Goal: Task Accomplishment & Management: Use online tool/utility

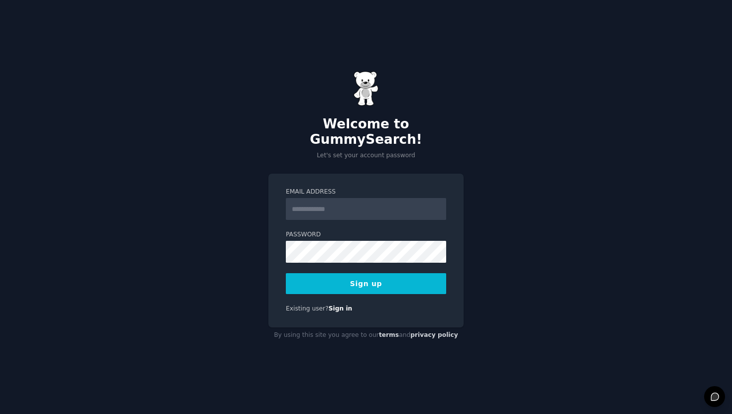
click at [345, 198] on input "Email Address" at bounding box center [366, 209] width 160 height 22
type input "**********"
click at [364, 273] on button "Sign up" at bounding box center [366, 283] width 160 height 21
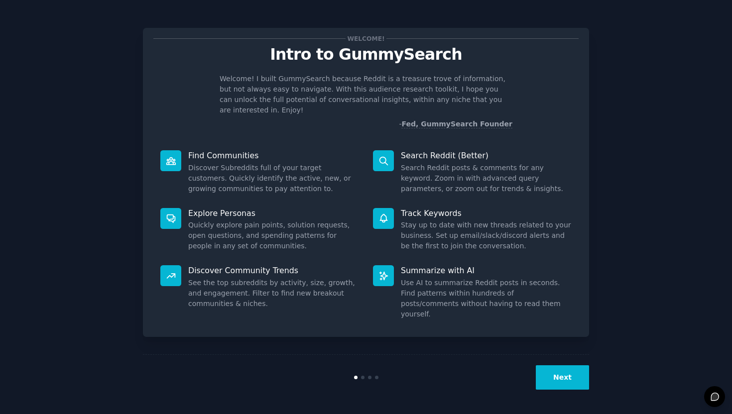
click at [550, 374] on button "Next" at bounding box center [562, 377] width 53 height 24
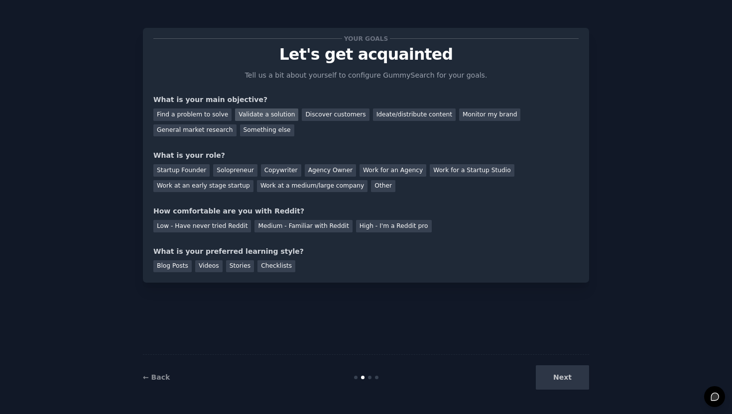
click at [277, 114] on div "Validate a solution" at bounding box center [266, 115] width 63 height 12
click at [405, 122] on div "Find a problem to solve Validate a solution Discover customers Ideate/distribut…" at bounding box center [365, 120] width 425 height 31
click at [405, 118] on div "Ideate/distribute content" at bounding box center [414, 115] width 83 height 12
click at [199, 139] on div "Your goals Let's get acquainted Tell us a bit about yourself to configure Gummy…" at bounding box center [365, 155] width 425 height 234
click at [198, 134] on div "General market research" at bounding box center [194, 130] width 83 height 12
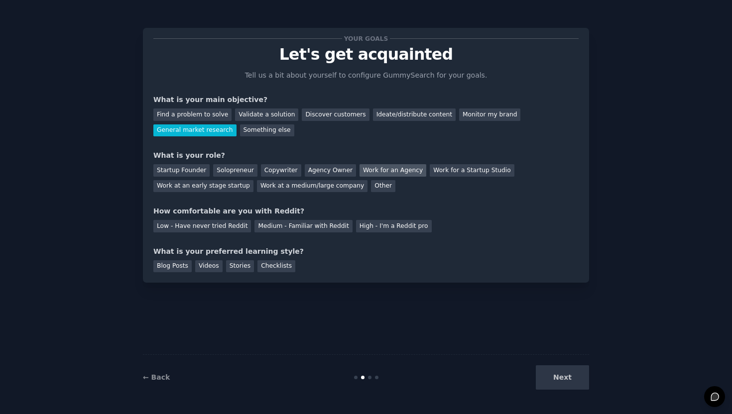
click at [367, 167] on div "Work for an Agency" at bounding box center [392, 170] width 67 height 12
click at [370, 225] on div "High - I'm a Reddit pro" at bounding box center [394, 226] width 76 height 12
click at [189, 267] on div "Blog Posts" at bounding box center [172, 266] width 38 height 12
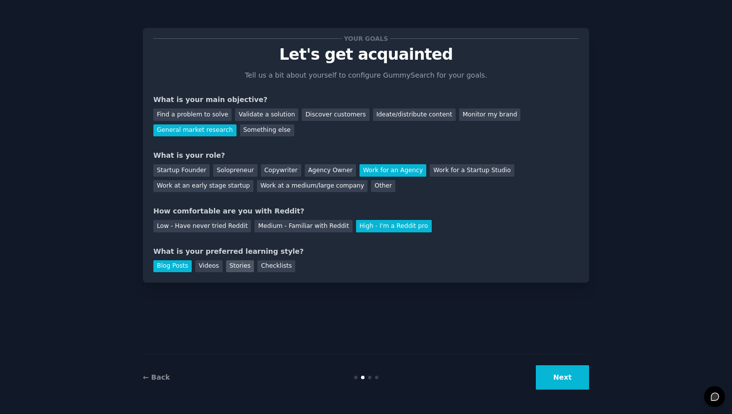
click at [240, 267] on div "Stories" at bounding box center [240, 266] width 28 height 12
click at [168, 265] on div "Blog Posts" at bounding box center [172, 266] width 38 height 12
click at [562, 381] on button "Next" at bounding box center [562, 377] width 53 height 24
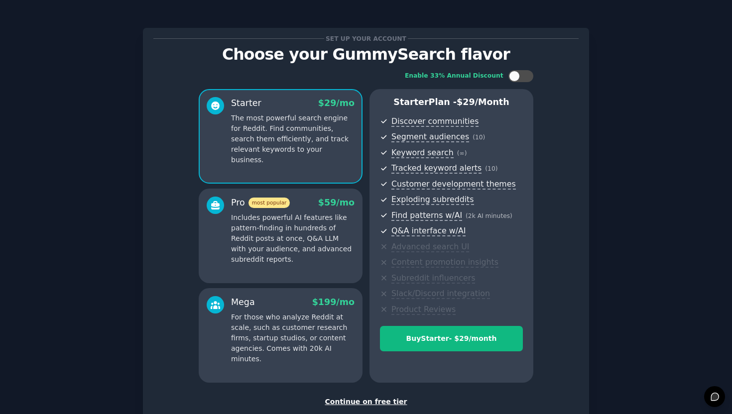
scroll to position [27, 0]
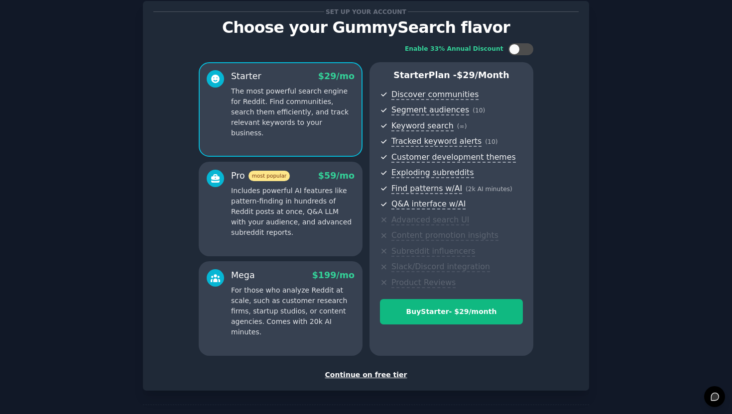
click at [368, 373] on div "Continue on free tier" at bounding box center [365, 375] width 425 height 10
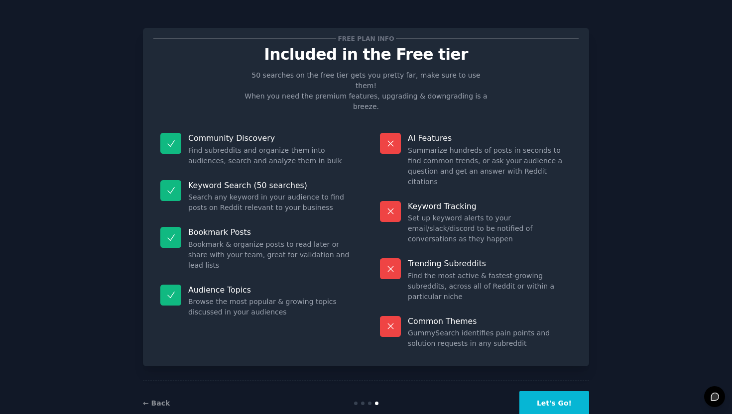
click at [563, 391] on button "Let's Go!" at bounding box center [554, 403] width 70 height 24
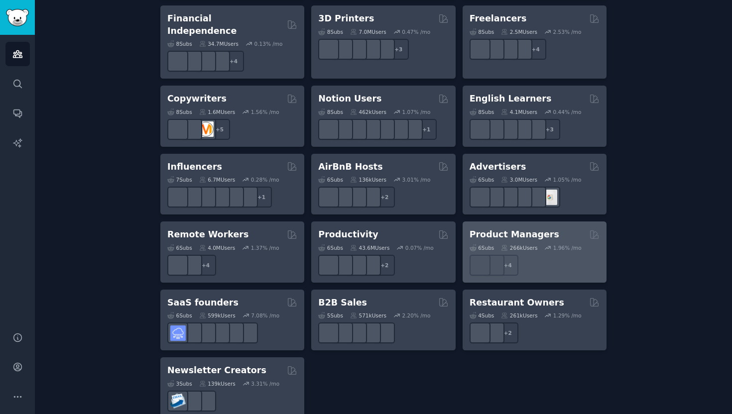
scroll to position [734, 0]
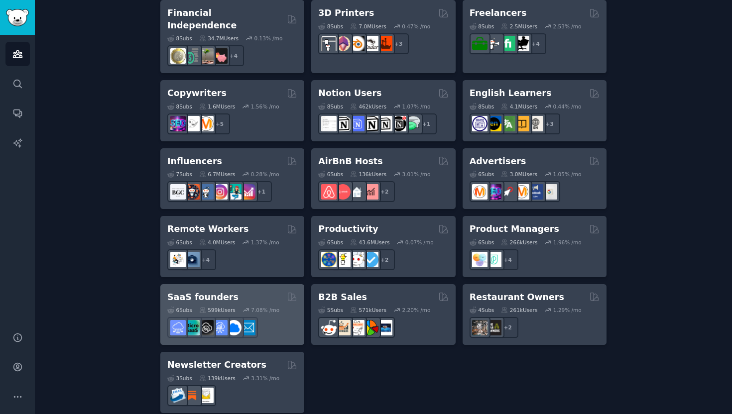
click at [256, 291] on div "SaaS founders" at bounding box center [232, 297] width 130 height 12
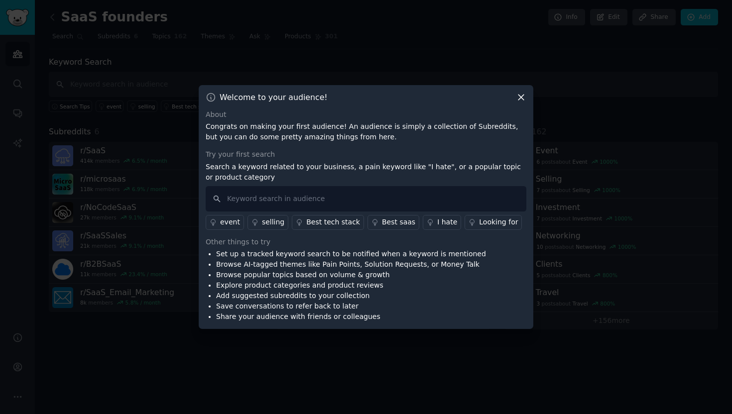
click at [523, 94] on icon at bounding box center [521, 97] width 10 height 10
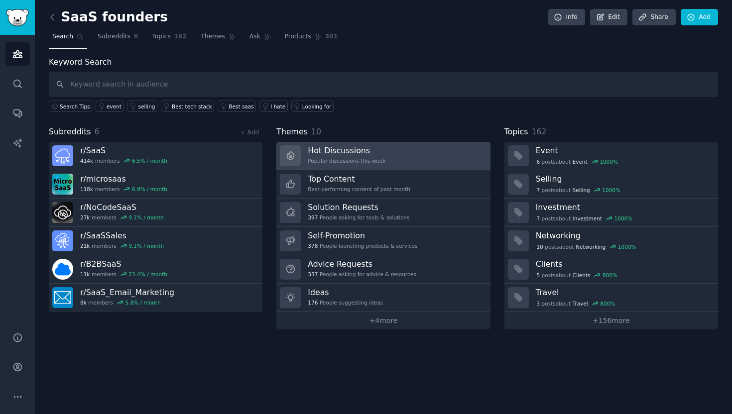
click at [367, 150] on h3 "Hot Discussions" at bounding box center [347, 150] width 78 height 10
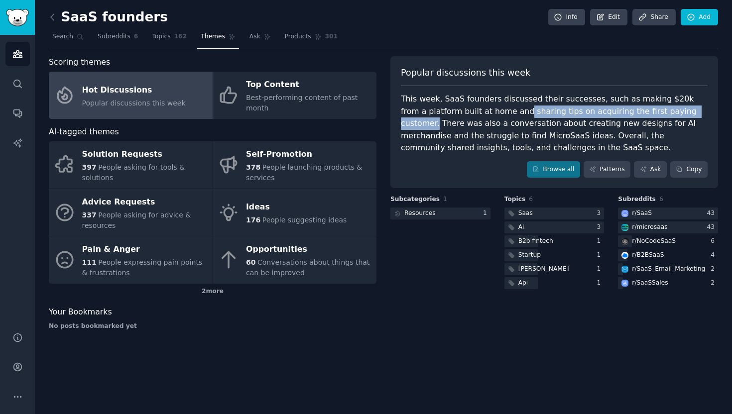
drag, startPoint x: 678, startPoint y: 110, endPoint x: 492, endPoint y: 114, distance: 185.3
click at [492, 114] on div "This week, SaaS founders discussed their successes, such as making $20k from a …" at bounding box center [554, 123] width 307 height 61
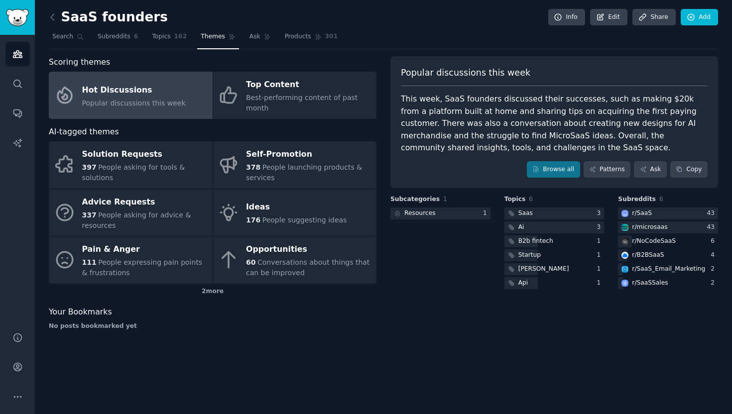
click at [434, 132] on div "This week, SaaS founders discussed their successes, such as making $20k from a …" at bounding box center [554, 123] width 307 height 61
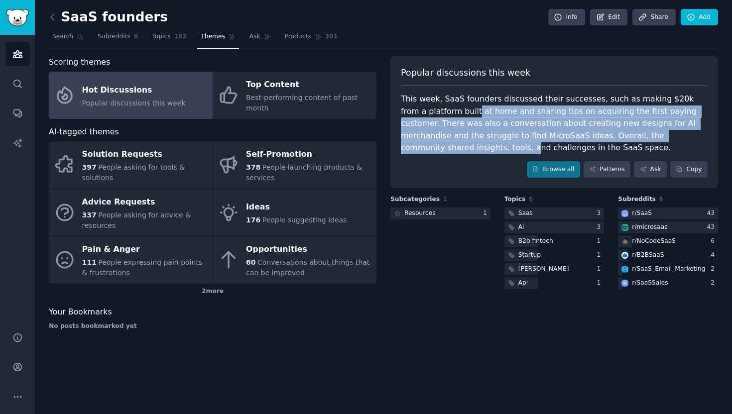
drag, startPoint x: 448, startPoint y: 116, endPoint x: 687, endPoint y: 137, distance: 240.4
click at [687, 137] on div "This week, SaaS founders discussed their successes, such as making $20k from a …" at bounding box center [554, 123] width 307 height 61
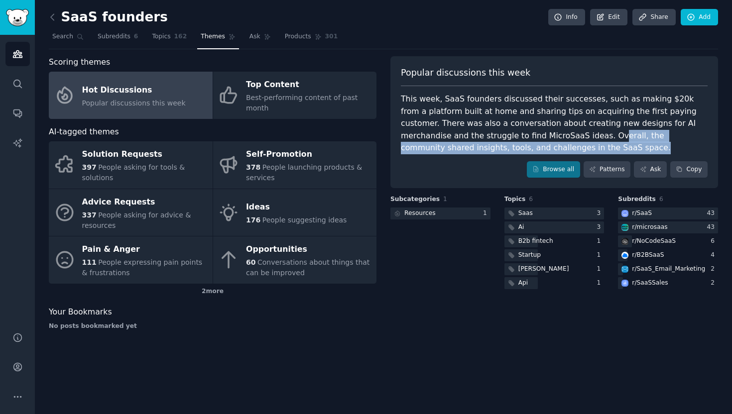
drag, startPoint x: 530, startPoint y: 138, endPoint x: 610, endPoint y: 143, distance: 79.9
click at [610, 143] on div "This week, SaaS founders discussed their successes, such as making $20k from a …" at bounding box center [554, 123] width 307 height 61
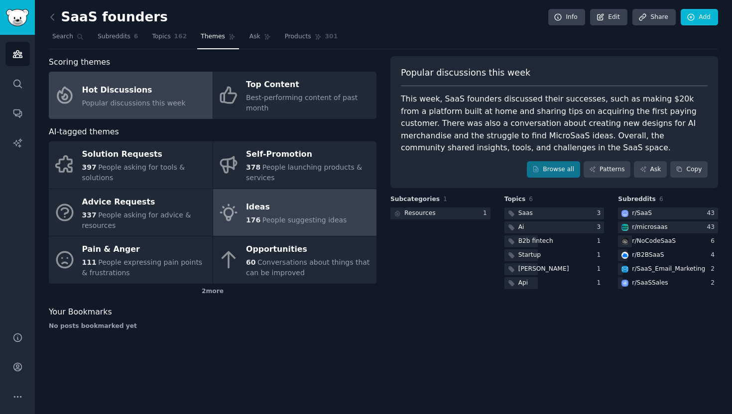
click at [323, 201] on div "Ideas" at bounding box center [296, 208] width 101 height 16
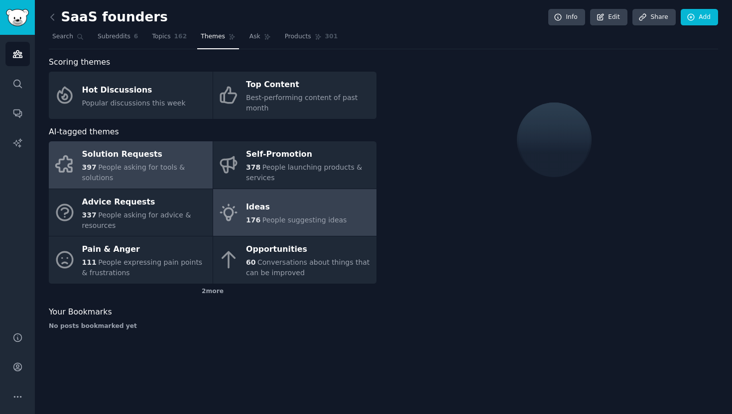
click at [163, 152] on div "Solution Requests" at bounding box center [144, 155] width 125 height 16
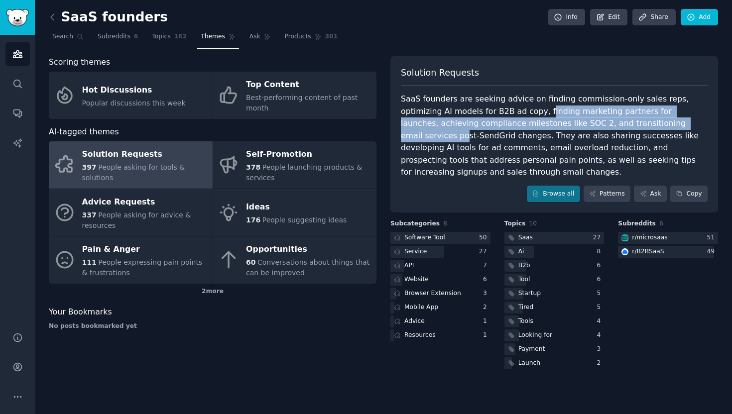
drag, startPoint x: 500, startPoint y: 111, endPoint x: 647, endPoint y: 120, distance: 147.2
click at [647, 120] on div "SaaS founders are seeking advice on finding commission-only sales reps, optimiz…" at bounding box center [554, 136] width 307 height 86
click at [425, 247] on div "Service" at bounding box center [415, 251] width 22 height 9
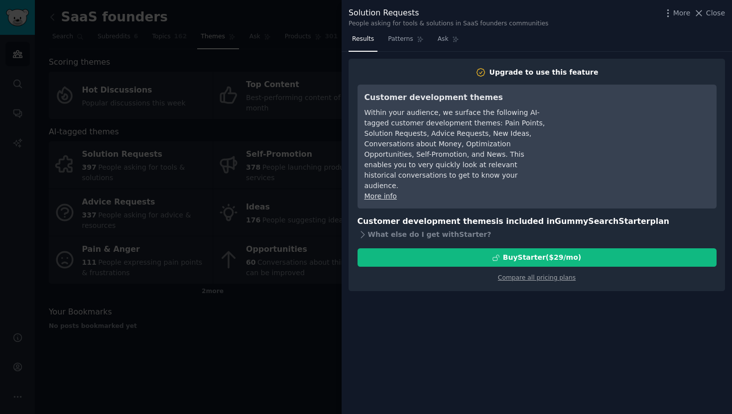
click at [294, 8] on div at bounding box center [366, 207] width 732 height 414
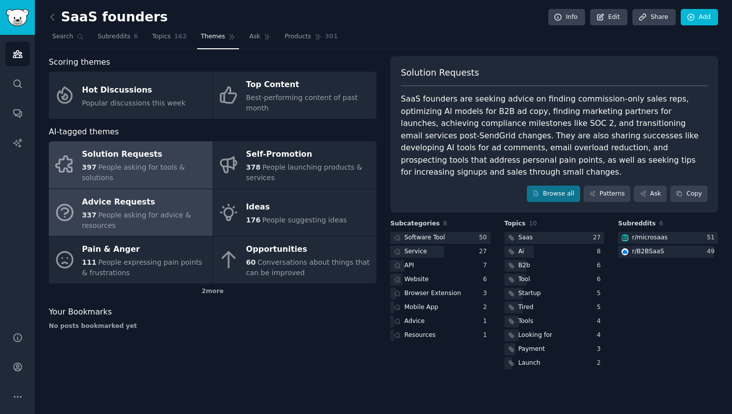
click at [164, 209] on div "Advice Requests" at bounding box center [144, 202] width 125 height 16
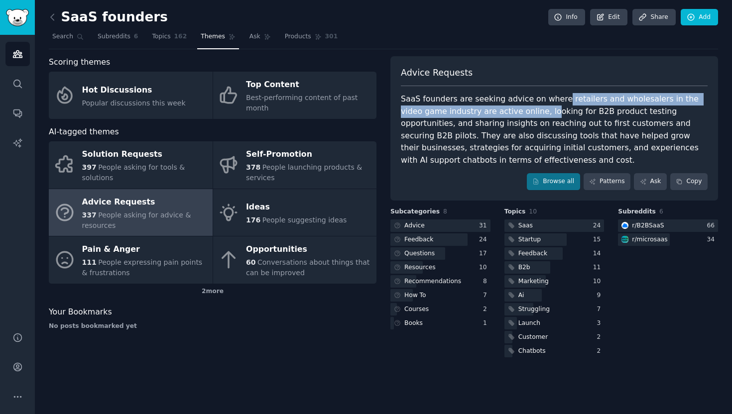
drag, startPoint x: 555, startPoint y: 95, endPoint x: 521, endPoint y: 116, distance: 39.1
click at [521, 116] on div "SaaS founders are seeking advice on where retailers and wholesalers in the vide…" at bounding box center [554, 129] width 307 height 73
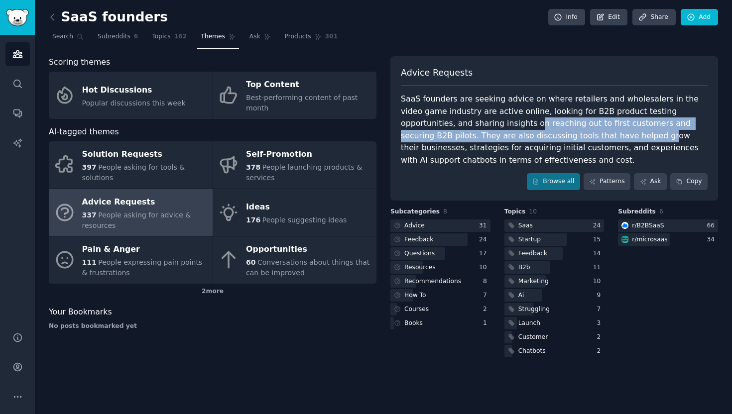
drag, startPoint x: 463, startPoint y: 124, endPoint x: 546, endPoint y: 138, distance: 83.9
click at [546, 138] on div "SaaS founders are seeking advice on where retailers and wholesalers in the vide…" at bounding box center [554, 129] width 307 height 73
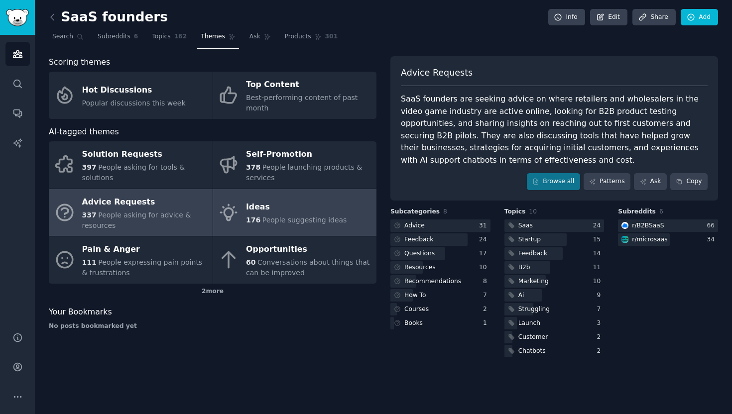
click at [286, 222] on span "People suggesting ideas" at bounding box center [304, 220] width 85 height 8
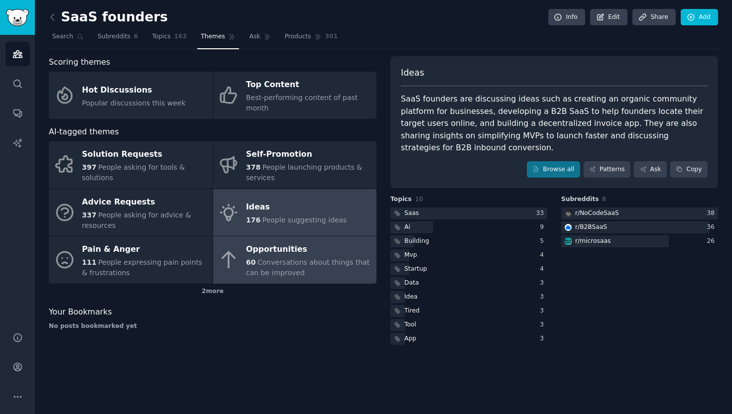
click at [276, 271] on span "Conversations about things that can be improved" at bounding box center [307, 267] width 123 height 18
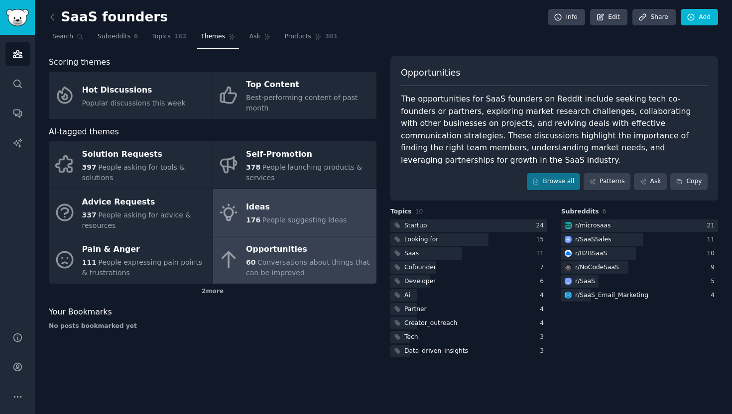
click at [270, 208] on div "Ideas" at bounding box center [296, 208] width 101 height 16
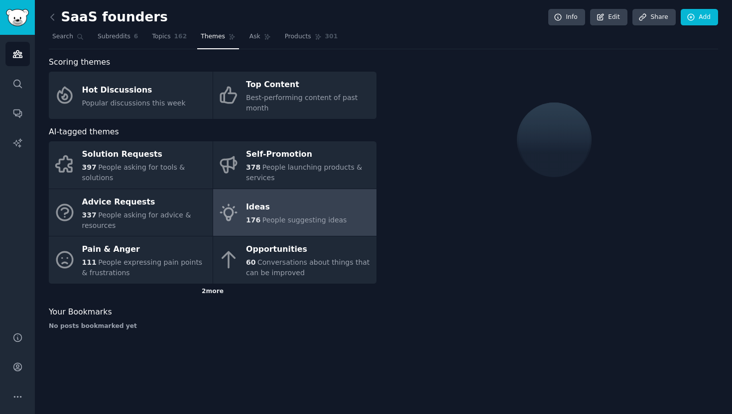
click at [132, 284] on div "2 more" at bounding box center [213, 292] width 328 height 16
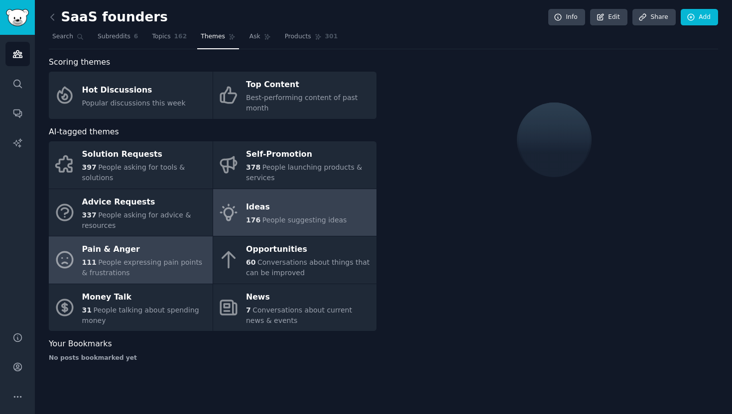
click at [123, 268] on div "111 People expressing pain points & frustrations" at bounding box center [144, 267] width 125 height 21
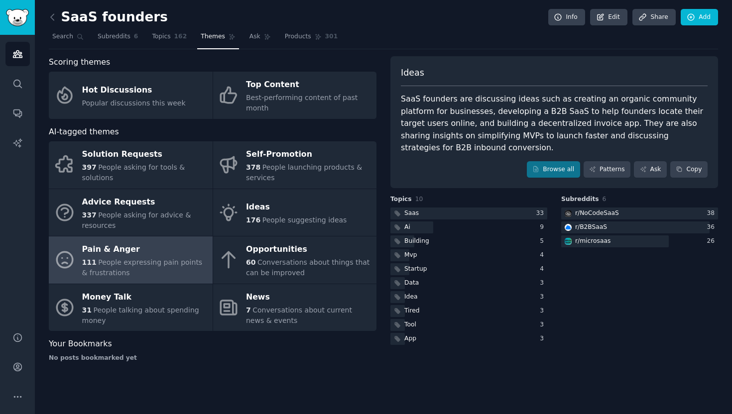
click at [123, 268] on div "111 People expressing pain points & frustrations" at bounding box center [144, 267] width 125 height 21
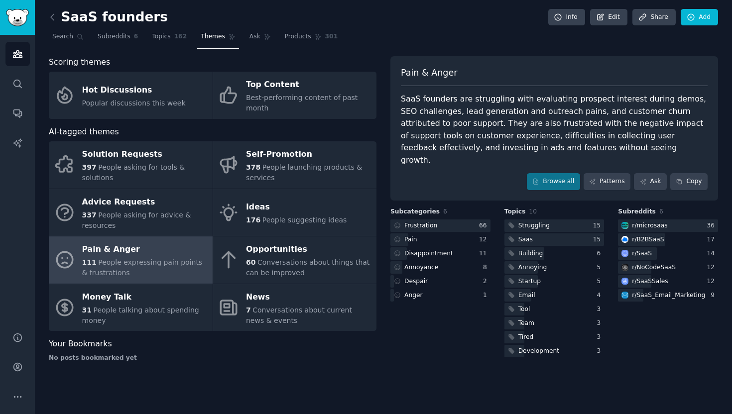
click at [134, 260] on span "People expressing pain points & frustrations" at bounding box center [142, 267] width 120 height 18
drag, startPoint x: 511, startPoint y: 101, endPoint x: 638, endPoint y: 105, distance: 127.0
click at [639, 105] on div "SaaS founders are struggling with evaluating prospect interest during demos, SE…" at bounding box center [554, 129] width 307 height 73
click at [644, 117] on div "SaaS founders are struggling with evaluating prospect interest during demos, SE…" at bounding box center [554, 129] width 307 height 73
click at [632, 126] on div "SaaS founders are struggling with evaluating prospect interest during demos, SE…" at bounding box center [554, 129] width 307 height 73
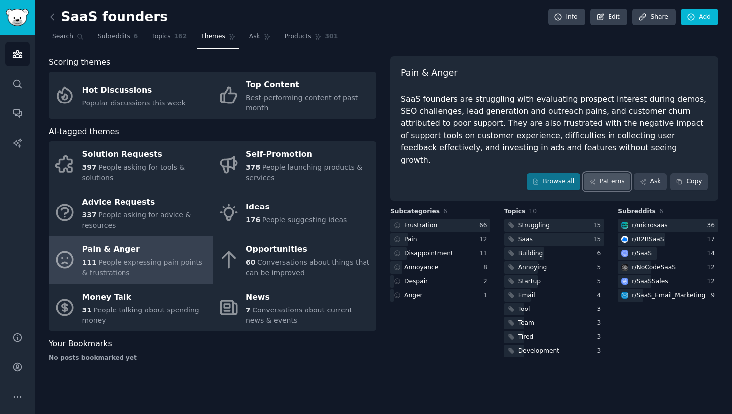
click at [608, 173] on link "Patterns" at bounding box center [607, 181] width 47 height 17
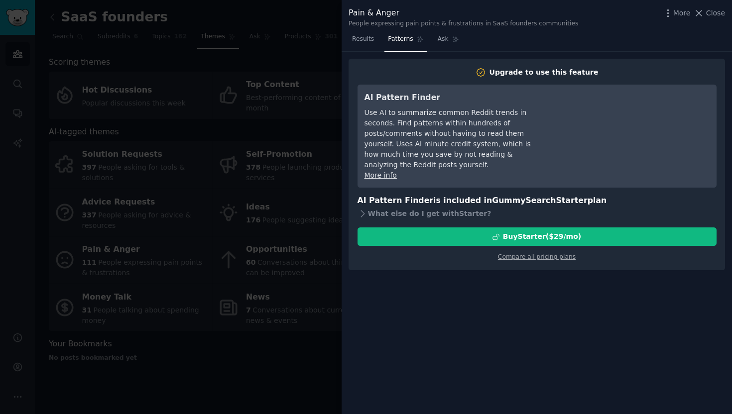
click at [253, 134] on div at bounding box center [366, 207] width 732 height 414
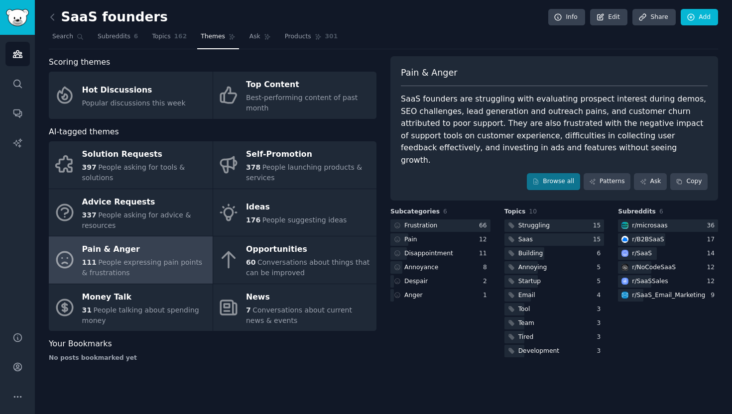
click at [489, 122] on div "SaaS founders are struggling with evaluating prospect interest during demos, SE…" at bounding box center [554, 129] width 307 height 73
click at [549, 173] on link "Browse all" at bounding box center [553, 181] width 53 height 17
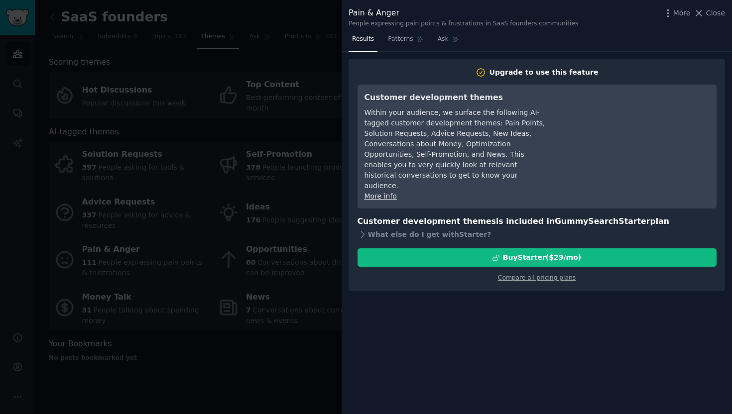
click at [238, 160] on div at bounding box center [366, 207] width 732 height 414
click at [204, 154] on div at bounding box center [366, 207] width 732 height 414
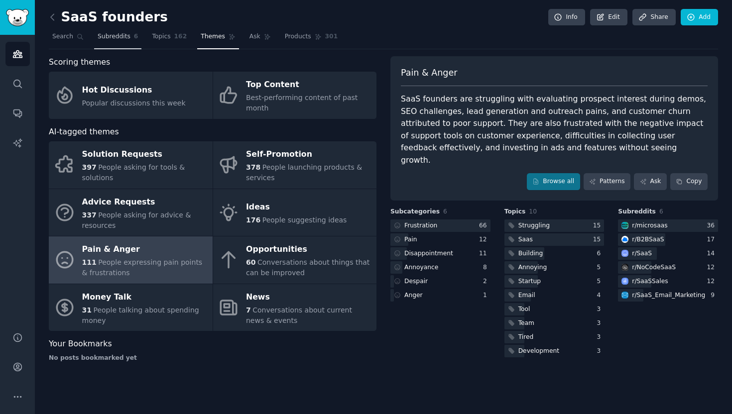
click at [106, 40] on span "Subreddits" at bounding box center [114, 36] width 33 height 9
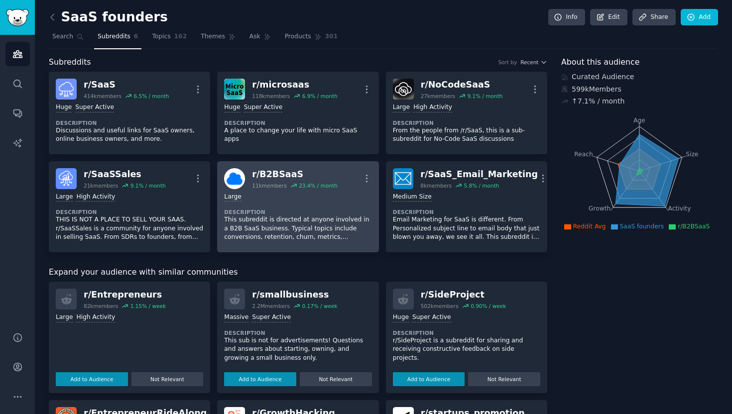
click at [317, 232] on p "This subreddit is directed at anyone involved in a B2B SaaS business. Typical t…" at bounding box center [297, 229] width 147 height 26
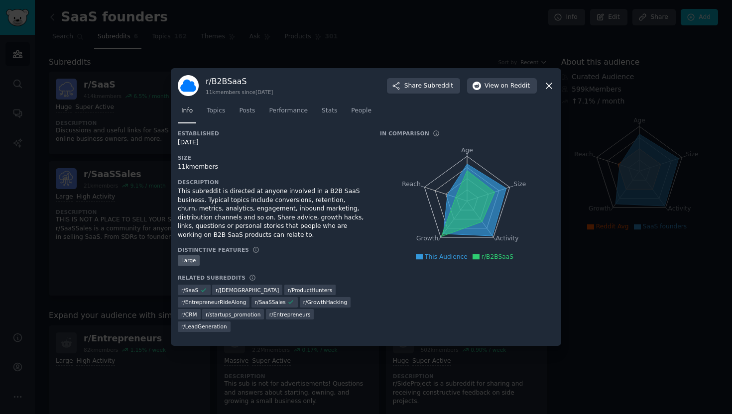
click at [668, 275] on div at bounding box center [366, 207] width 732 height 414
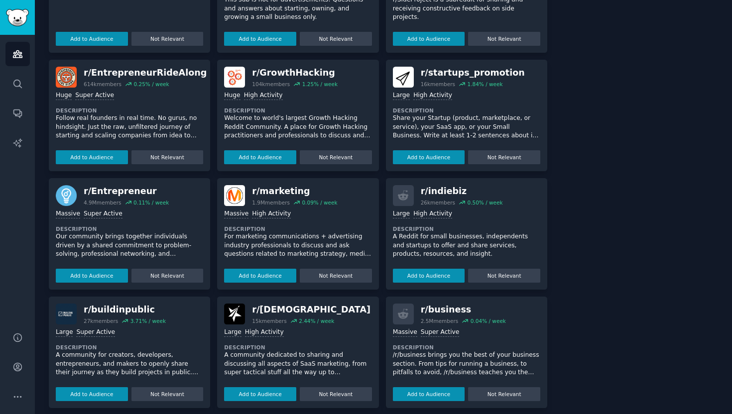
scroll to position [392, 0]
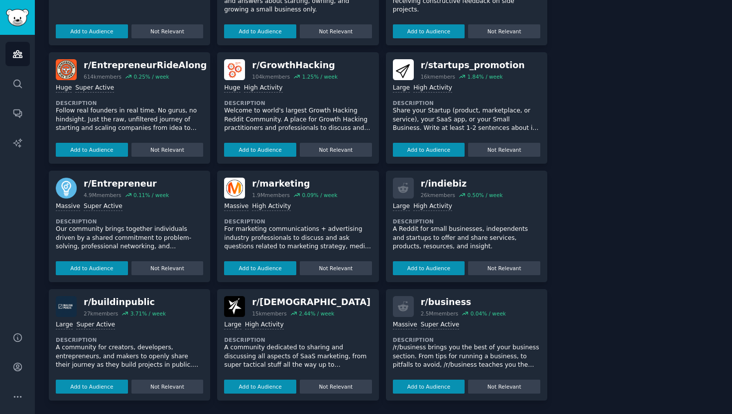
click at [349, 341] on dt "Description" at bounding box center [297, 340] width 147 height 7
click at [250, 395] on div "r/ SaaSMarketing 15k members 2.44 % / week Large High Activity Description A co…" at bounding box center [297, 345] width 161 height 112
click at [255, 388] on button "Add to Audience" at bounding box center [260, 387] width 72 height 14
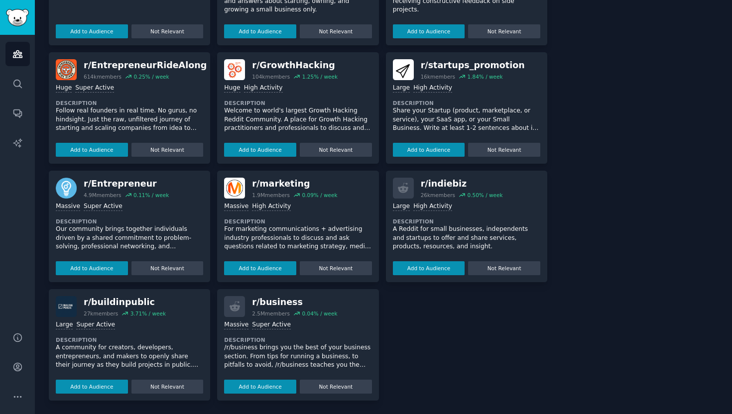
scroll to position [0, 0]
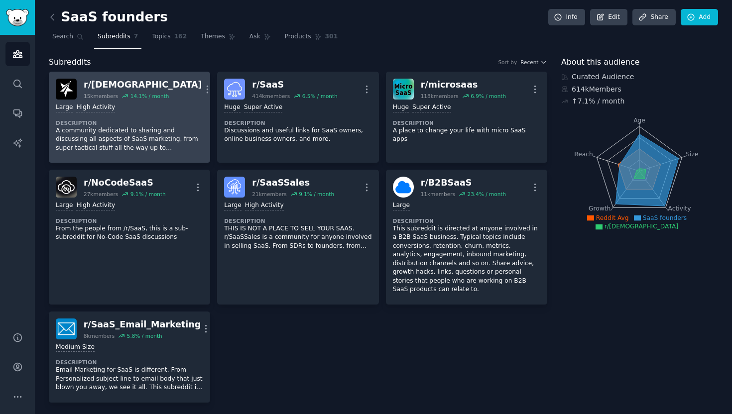
click at [137, 127] on p "A community dedicated to sharing and discussing all aspects of SaaS marketing, …" at bounding box center [129, 139] width 147 height 26
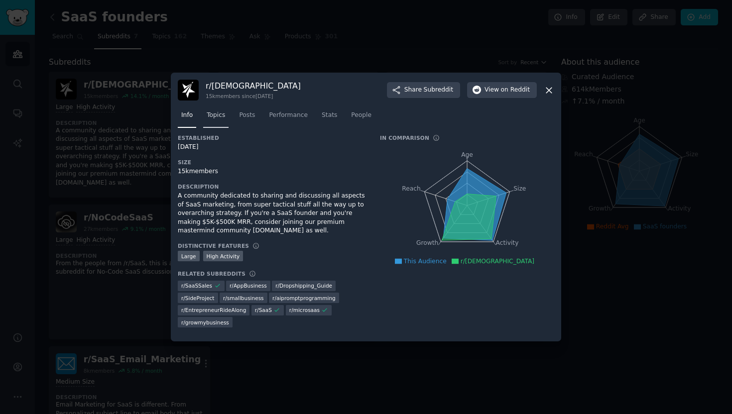
click at [209, 127] on link "Topics" at bounding box center [215, 118] width 25 height 20
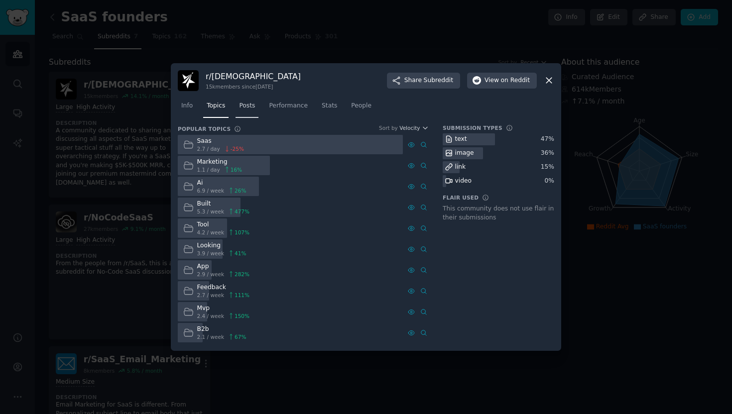
click at [252, 111] on link "Posts" at bounding box center [247, 108] width 23 height 20
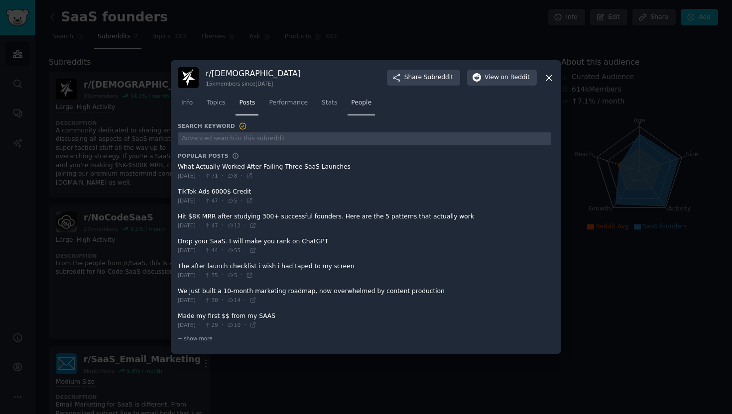
click at [363, 101] on span "People" at bounding box center [361, 103] width 20 height 9
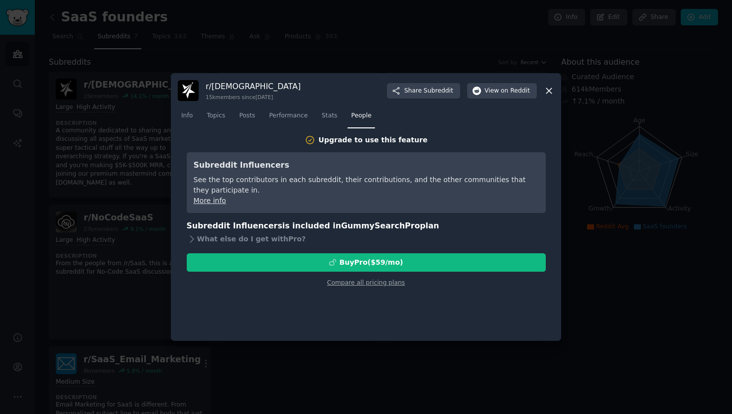
click at [290, 46] on div at bounding box center [366, 207] width 732 height 414
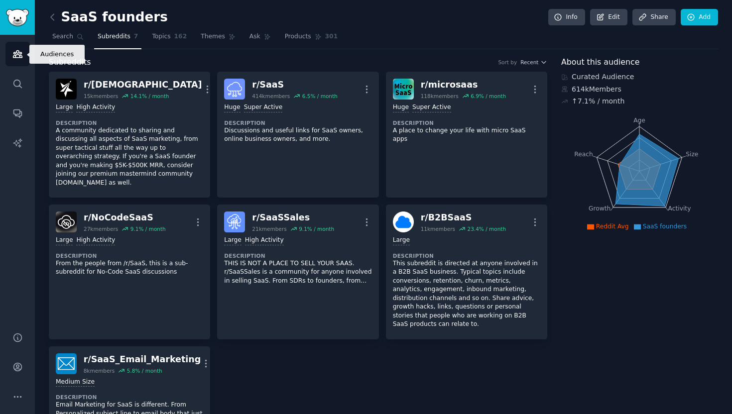
click at [15, 57] on icon "Sidebar" at bounding box center [17, 54] width 9 height 7
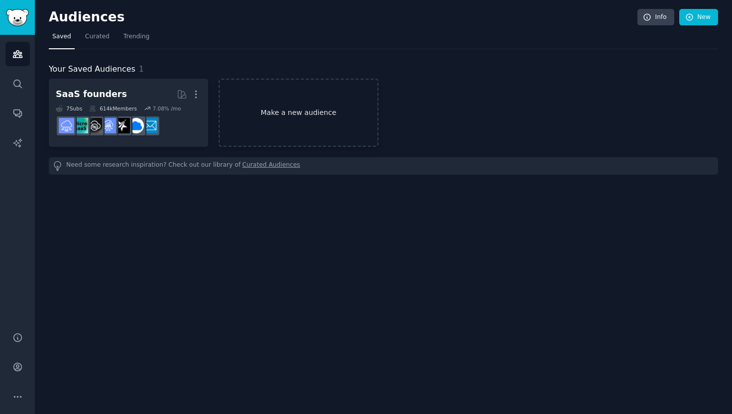
click at [294, 83] on link "Make a new audience" at bounding box center [298, 113] width 159 height 68
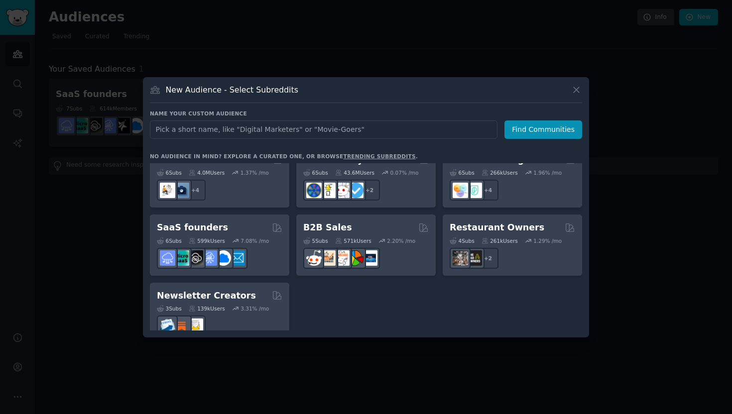
scroll to position [777, 0]
click at [283, 133] on input "text" at bounding box center [324, 129] width 348 height 18
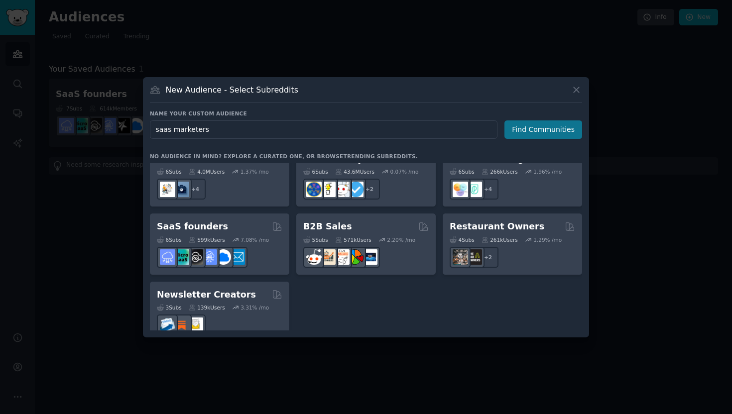
type input "saas marketers"
click at [533, 125] on button "Find Communities" at bounding box center [543, 129] width 78 height 18
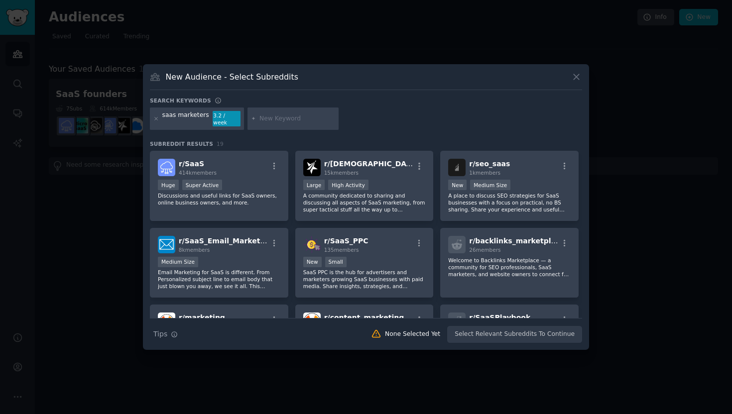
click at [188, 120] on div "saas marketers" at bounding box center [185, 119] width 47 height 16
click at [249, 184] on div ">= 95th percentile for submissions / day Huge Super Active" at bounding box center [219, 186] width 122 height 12
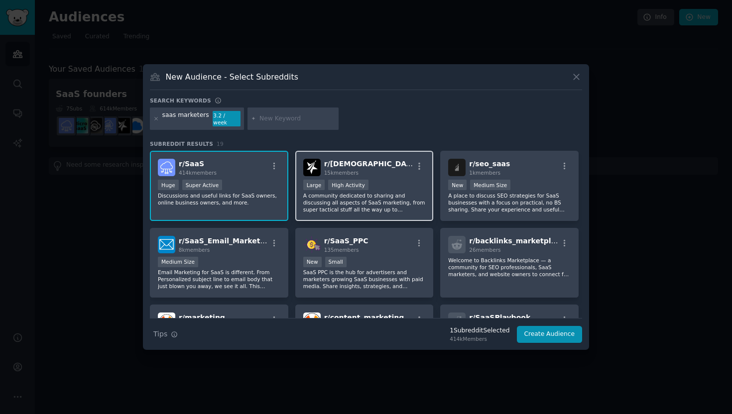
click at [341, 172] on span "15k members" at bounding box center [341, 173] width 34 height 6
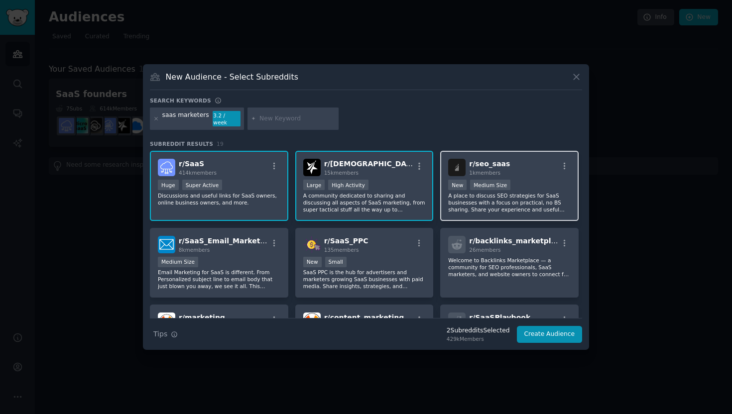
click at [514, 170] on div "r/ seo_saas 1k members" at bounding box center [509, 167] width 122 height 17
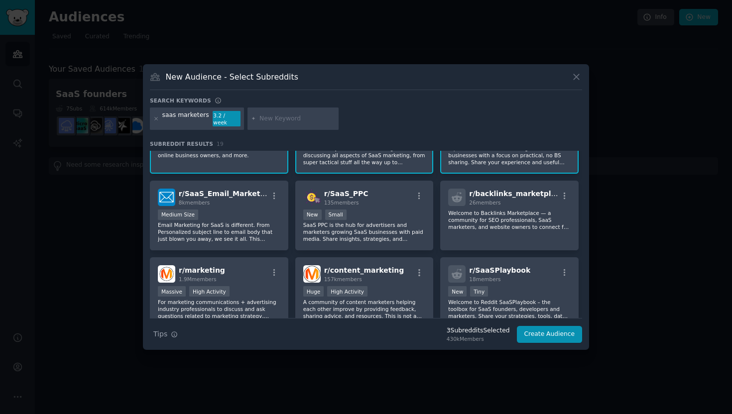
scroll to position [49, 0]
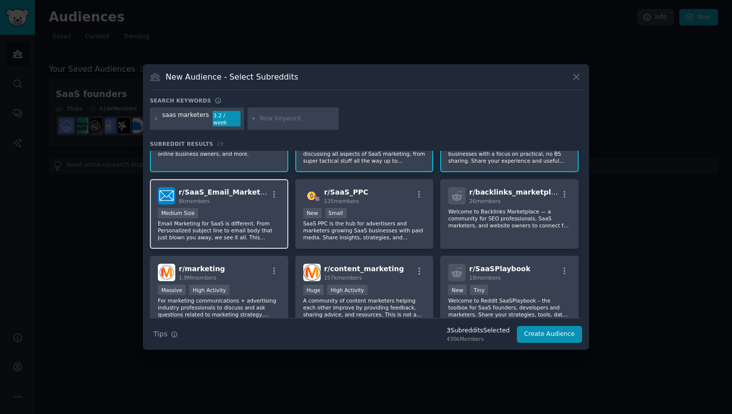
click at [263, 227] on p "Email Marketing for SaaS is different. From Personalized subject line to email …" at bounding box center [219, 230] width 122 height 21
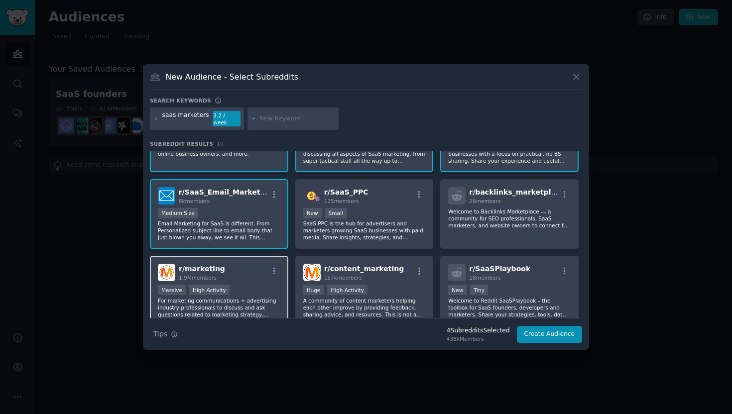
click at [259, 277] on div "r/ marketing 1.9M members" at bounding box center [219, 272] width 122 height 17
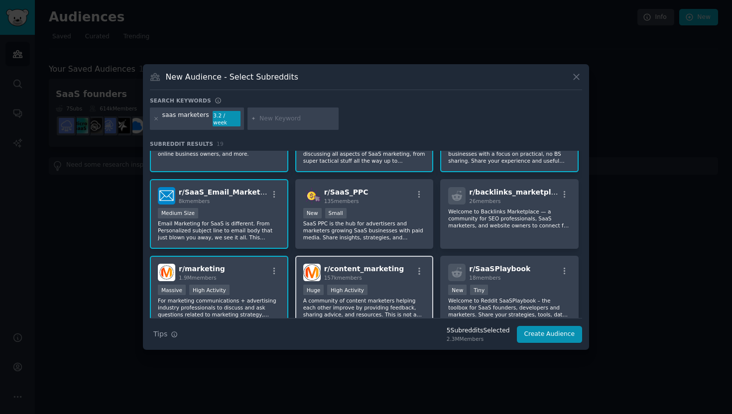
click at [407, 286] on div "Huge High Activity" at bounding box center [364, 291] width 122 height 12
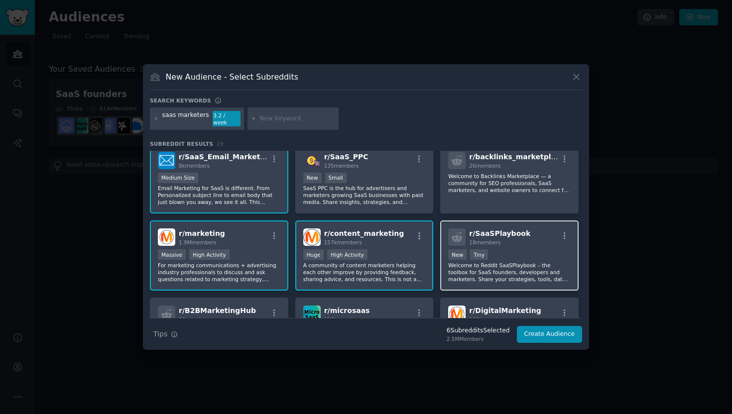
scroll to position [85, 0]
click at [503, 262] on p "Welcome to Reddit SaaSPlaybook – the toolbox for SaaS founders, developers and …" at bounding box center [509, 271] width 122 height 21
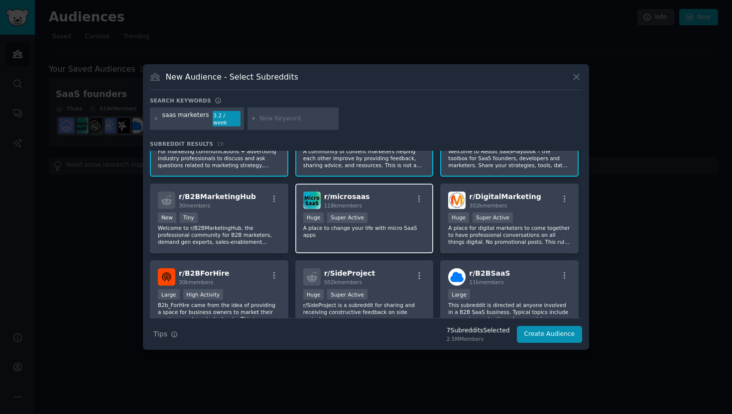
scroll to position [200, 0]
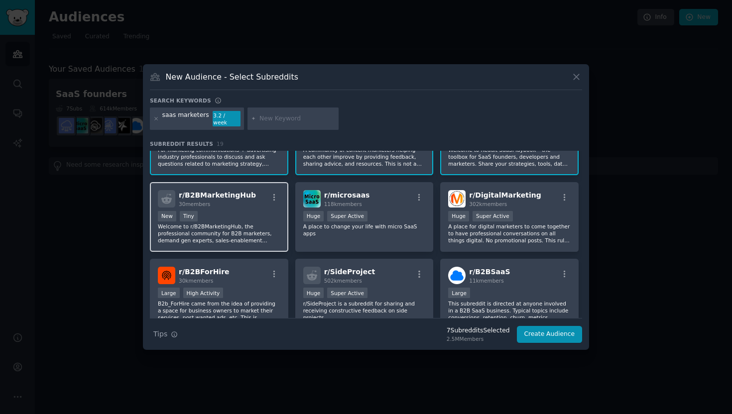
click at [231, 223] on p "Welcome to r/B2BMarketingHub, the professional community for B2B marketers, dem…" at bounding box center [219, 233] width 122 height 21
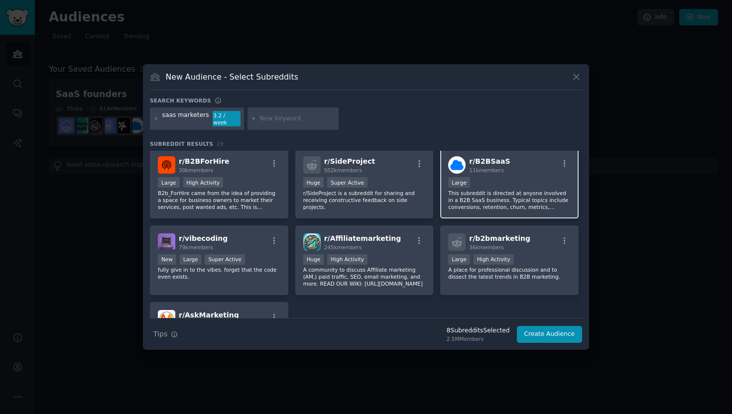
scroll to position [311, 0]
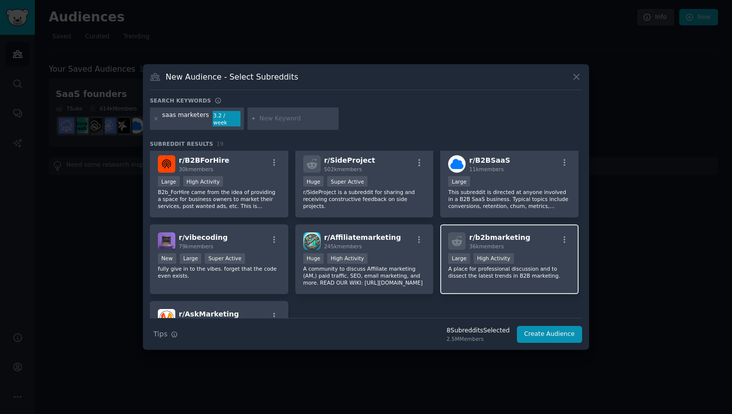
click at [536, 259] on div ">= 80th percentile for submissions / day Large High Activity" at bounding box center [509, 259] width 122 height 12
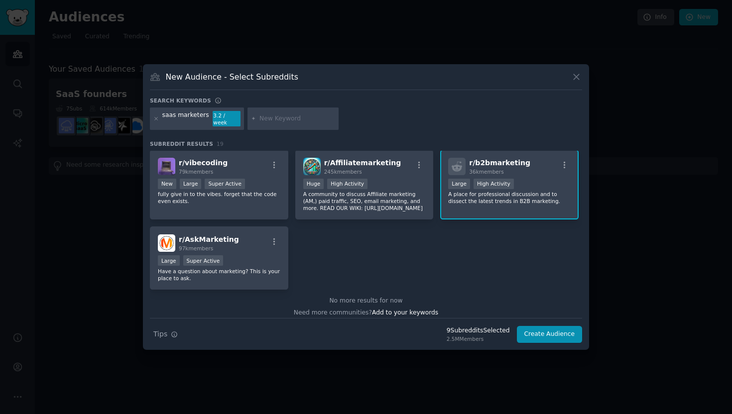
scroll to position [387, 0]
click at [265, 257] on div "Large Super Active" at bounding box center [219, 260] width 122 height 12
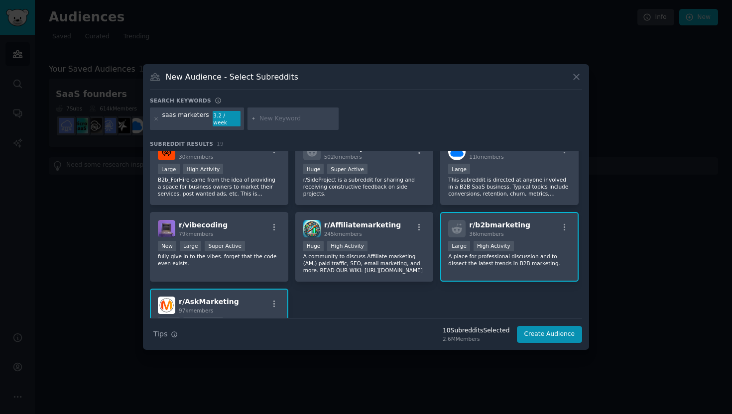
scroll to position [284, 0]
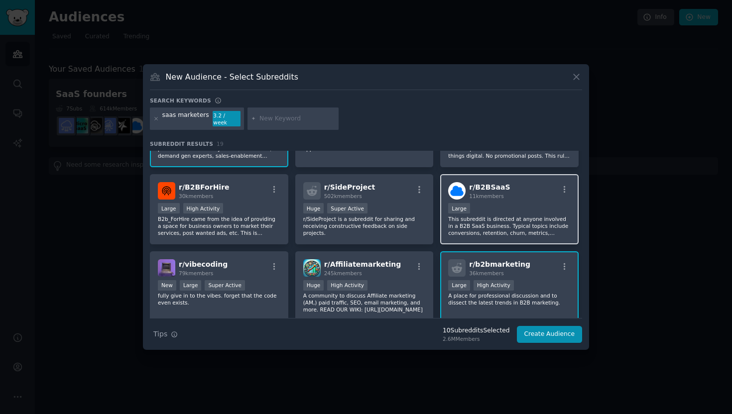
click at [507, 216] on p "This subreddit is directed at anyone involved in a B2B SaaS business. Typical t…" at bounding box center [509, 226] width 122 height 21
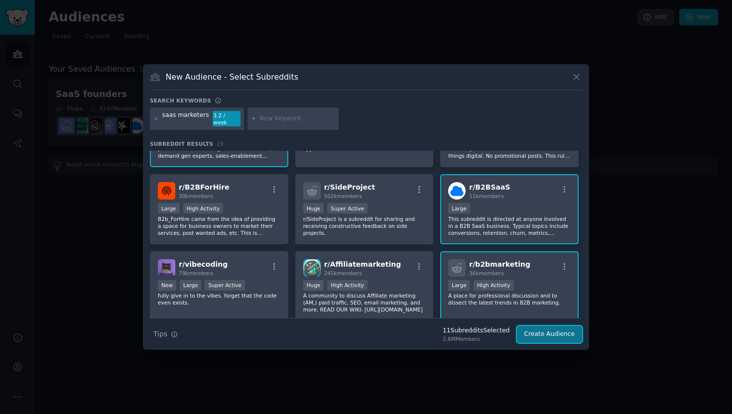
click at [553, 333] on button "Create Audience" at bounding box center [550, 334] width 66 height 17
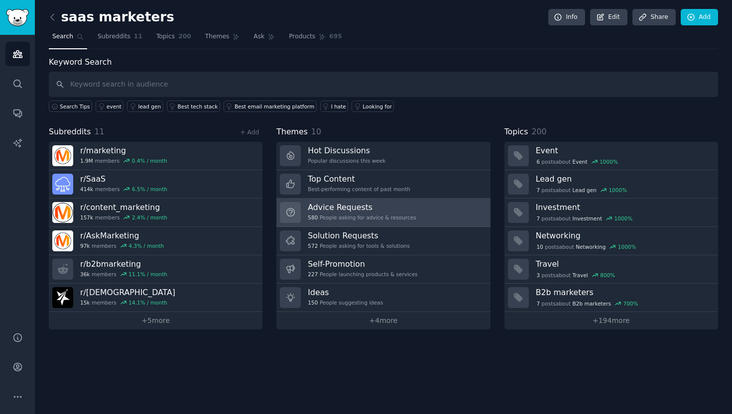
click at [411, 216] on div "580 People asking for advice & resources" at bounding box center [362, 217] width 108 height 7
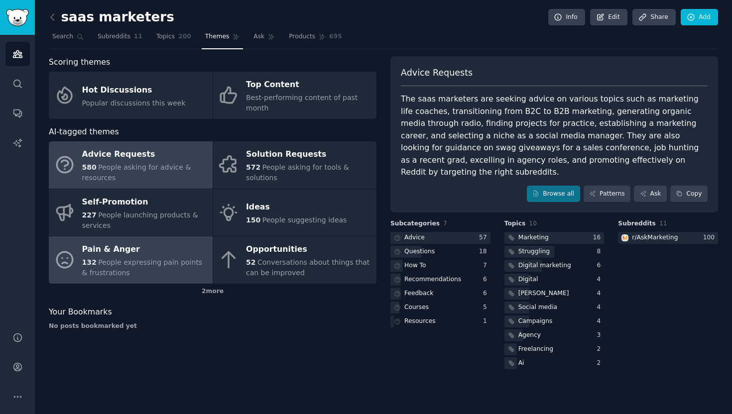
click at [122, 262] on span "People expressing pain points & frustrations" at bounding box center [142, 267] width 120 height 18
